Goal: Check status

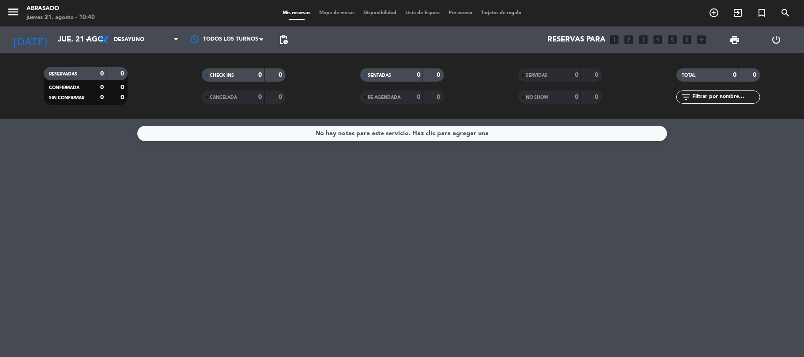
scroll to position [64, 0]
click at [79, 32] on input "jue. 21 ago." at bounding box center [100, 39] width 95 height 17
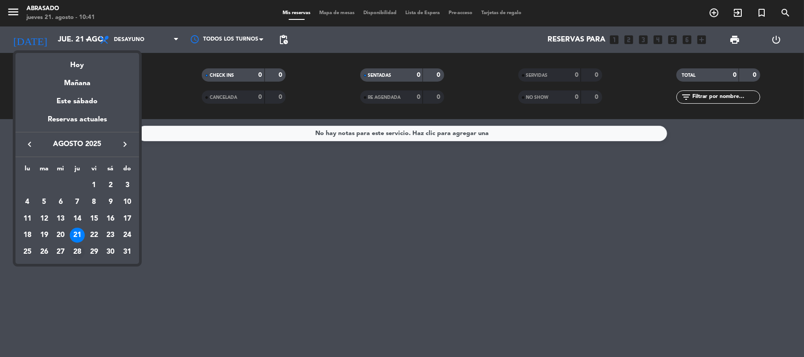
click at [79, 255] on div "28" at bounding box center [77, 252] width 15 height 15
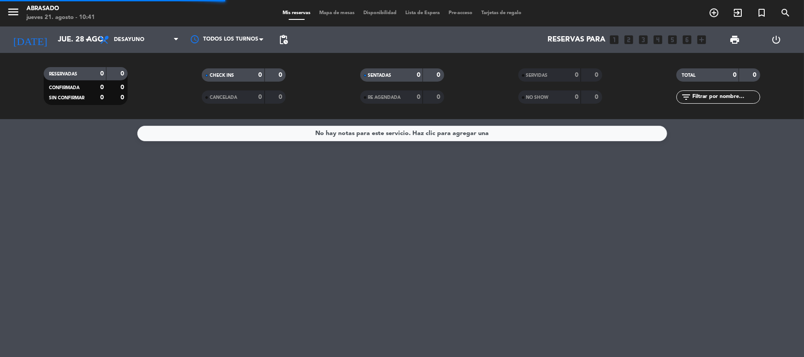
click at [137, 29] on div "Todos los servicios Desayuno Brunch Almuerzo Cena Desayuno Todos los servicios …" at bounding box center [139, 39] width 88 height 26
click at [140, 39] on span "Desayuno" at bounding box center [129, 40] width 30 height 6
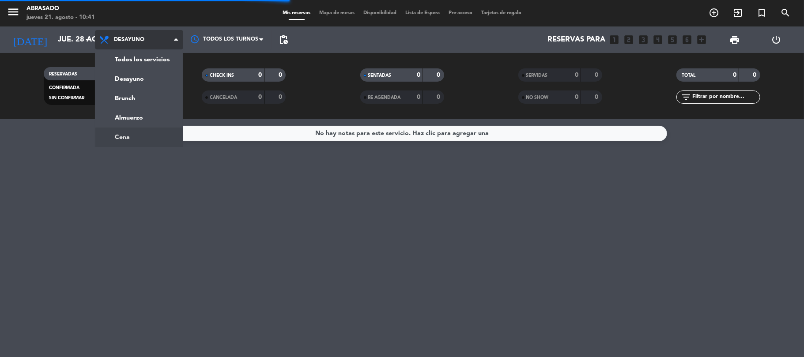
click at [122, 132] on ng-component "menu Abrasado [DATE] 21. agosto - 10:41 Mis reservas Mapa de mesas Disponibilid…" at bounding box center [402, 178] width 804 height 357
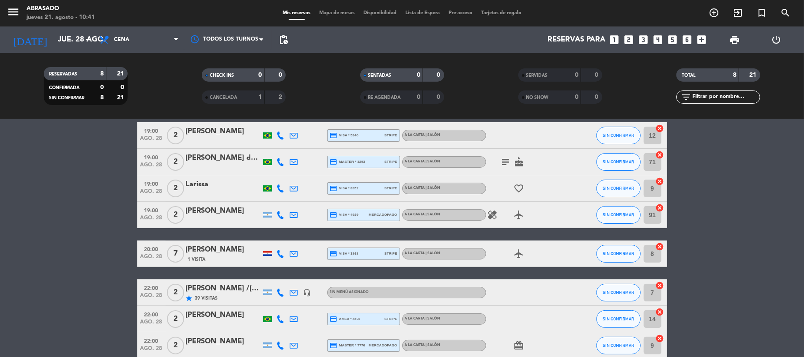
scroll to position [83, 0]
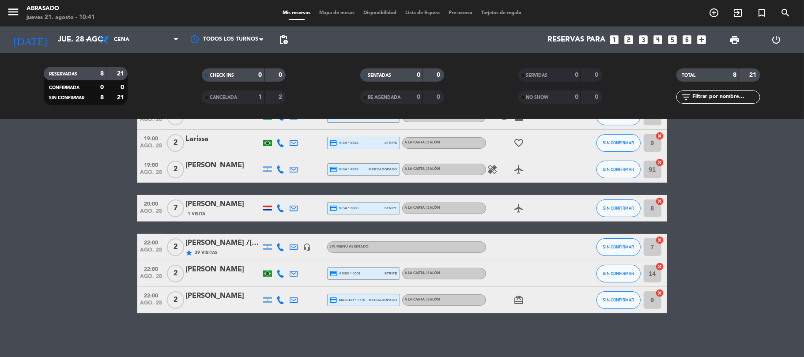
click at [277, 297] on icon at bounding box center [281, 300] width 8 height 8
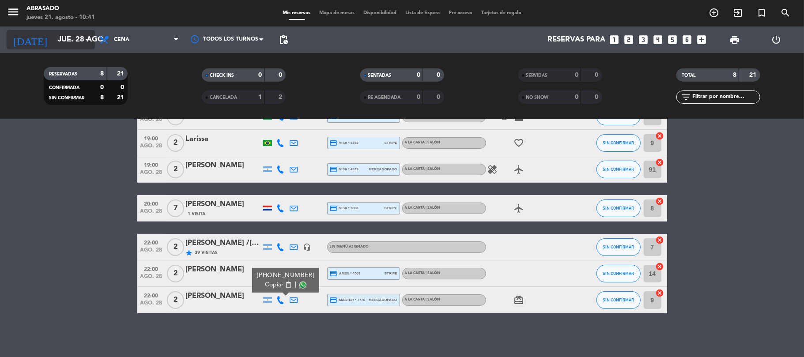
click at [76, 38] on input "jue. 28 ago." at bounding box center [100, 39] width 95 height 17
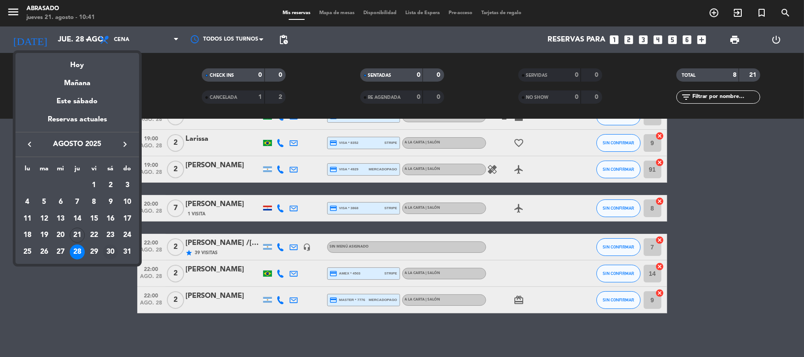
click at [110, 250] on div "30" at bounding box center [110, 252] width 15 height 15
type input "sáb. 30 ago."
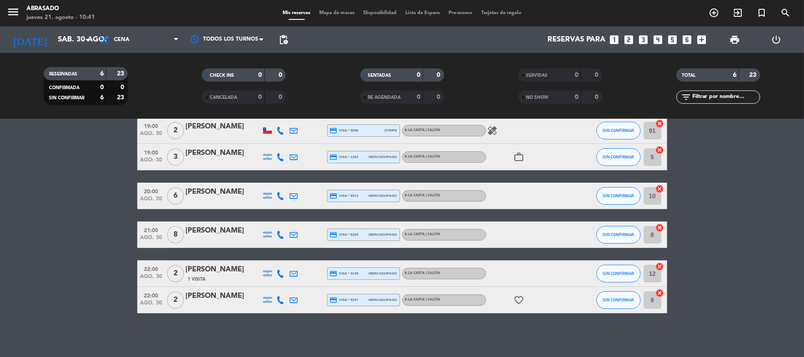
scroll to position [0, 0]
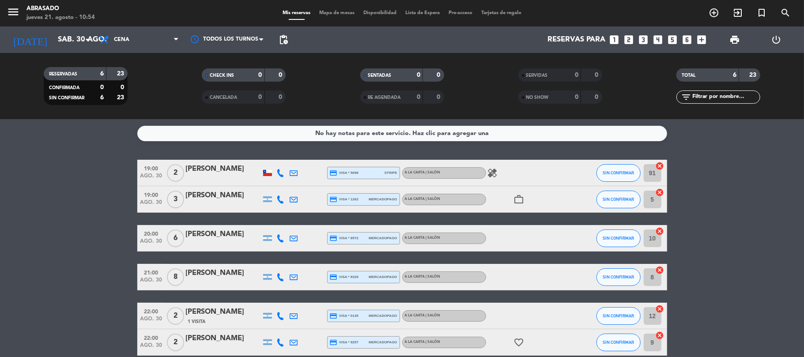
drag, startPoint x: 281, startPoint y: 303, endPoint x: 677, endPoint y: 95, distance: 447.7
type textarea "RESERVADAS 6 23 CONFIRMADA 0 0 SIN CONFIRMAR 6 23 CHECK INS 0 0 CANCELADA 0 0 S…"
click at [804, 42] on ng-component "menu Abrasado [DATE] 21. agosto - 10:54 Mis reservas Mapa de mesas Disponibilid…" at bounding box center [402, 178] width 804 height 357
click at [94, 211] on bookings-row "19:00 [DATE] 2 [PERSON_NAME] credit_card visa * 5698 stripe A la carta | Salón …" at bounding box center [402, 258] width 804 height 196
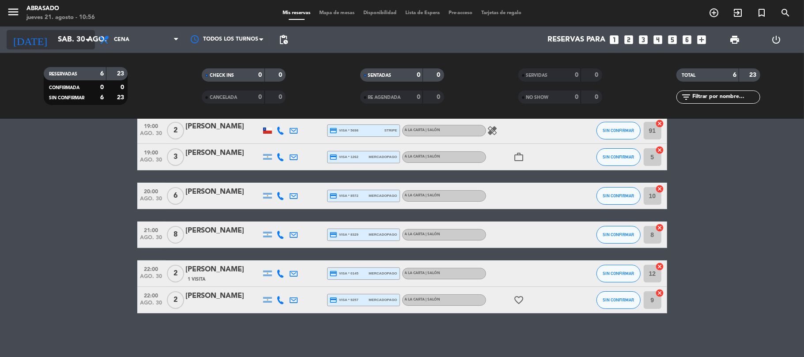
click at [78, 40] on input "sáb. 30 ago." at bounding box center [100, 39] width 95 height 17
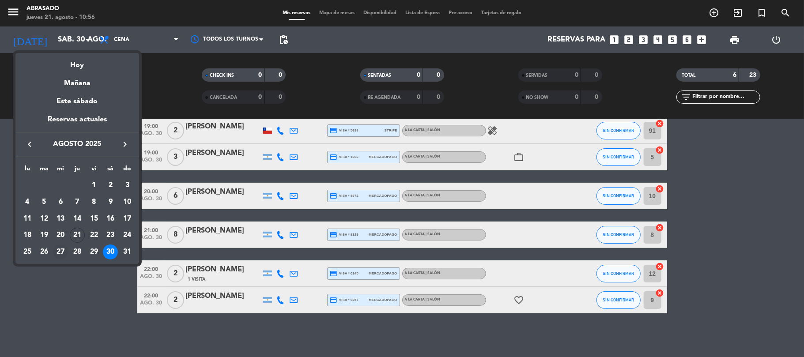
click at [57, 257] on div "27" at bounding box center [60, 252] width 15 height 15
type input "mié. 27 ago."
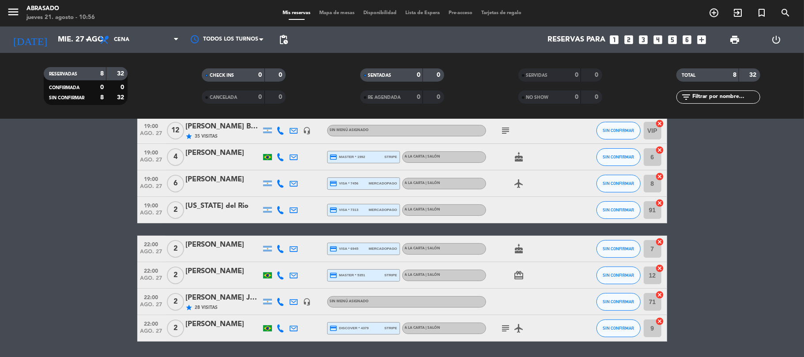
click at [235, 297] on div "[PERSON_NAME] Junior / AGENCIA NITES" at bounding box center [223, 297] width 75 height 11
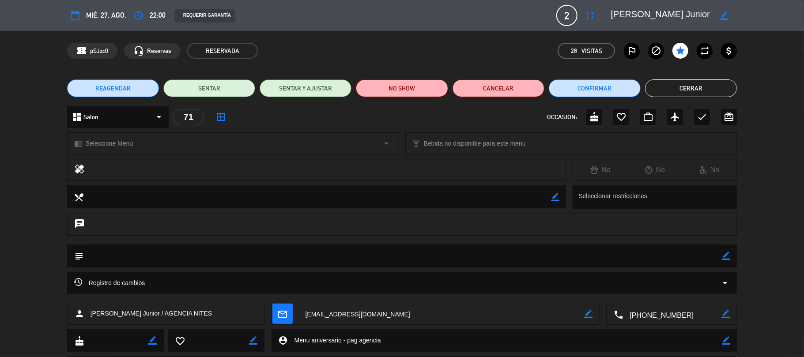
click at [252, 274] on div "Registro de cambios arrow_drop_down" at bounding box center [402, 283] width 670 height 22
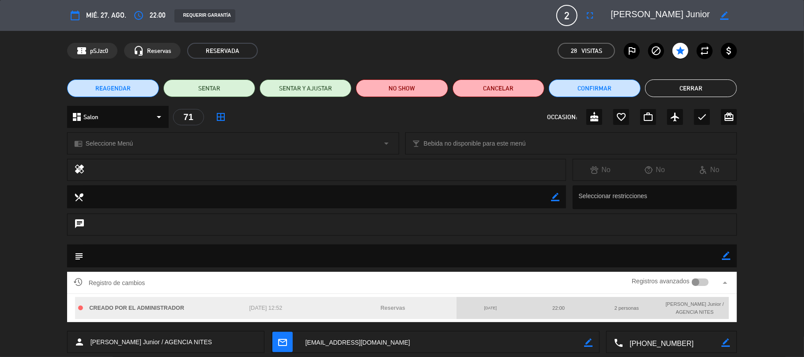
scroll to position [59, 0]
